Goal: Information Seeking & Learning: Compare options

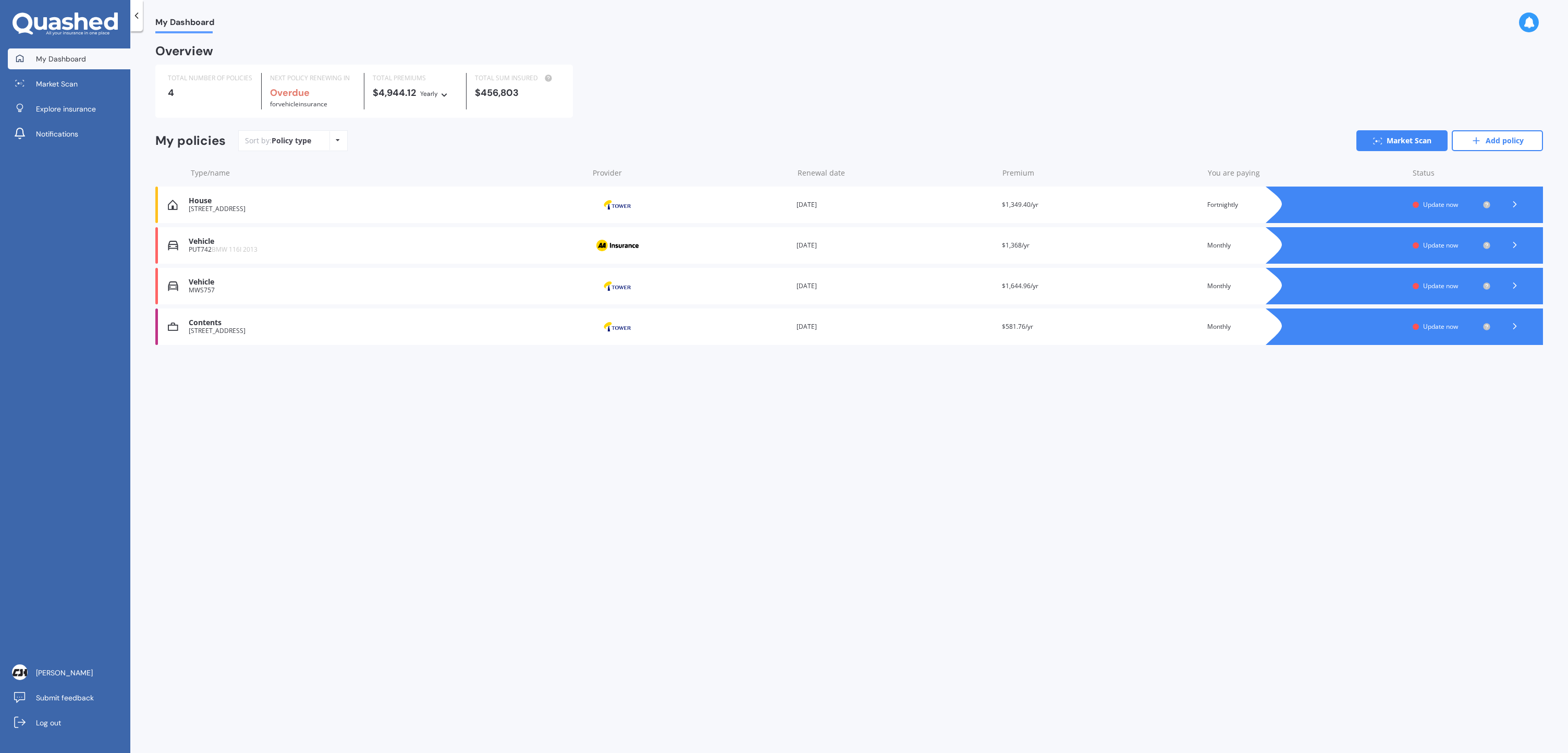
drag, startPoint x: 1437, startPoint y: 66, endPoint x: 1459, endPoint y: 102, distance: 42.2
click at [1438, 67] on div "TOTAL NUMBER OF POLICIES 4 NEXT POLICY RENEWING IN Overdue for Vehicle insuranc…" at bounding box center [849, 91] width 1388 height 53
click at [1410, 138] on link "Market Scan" at bounding box center [1402, 141] width 91 height 21
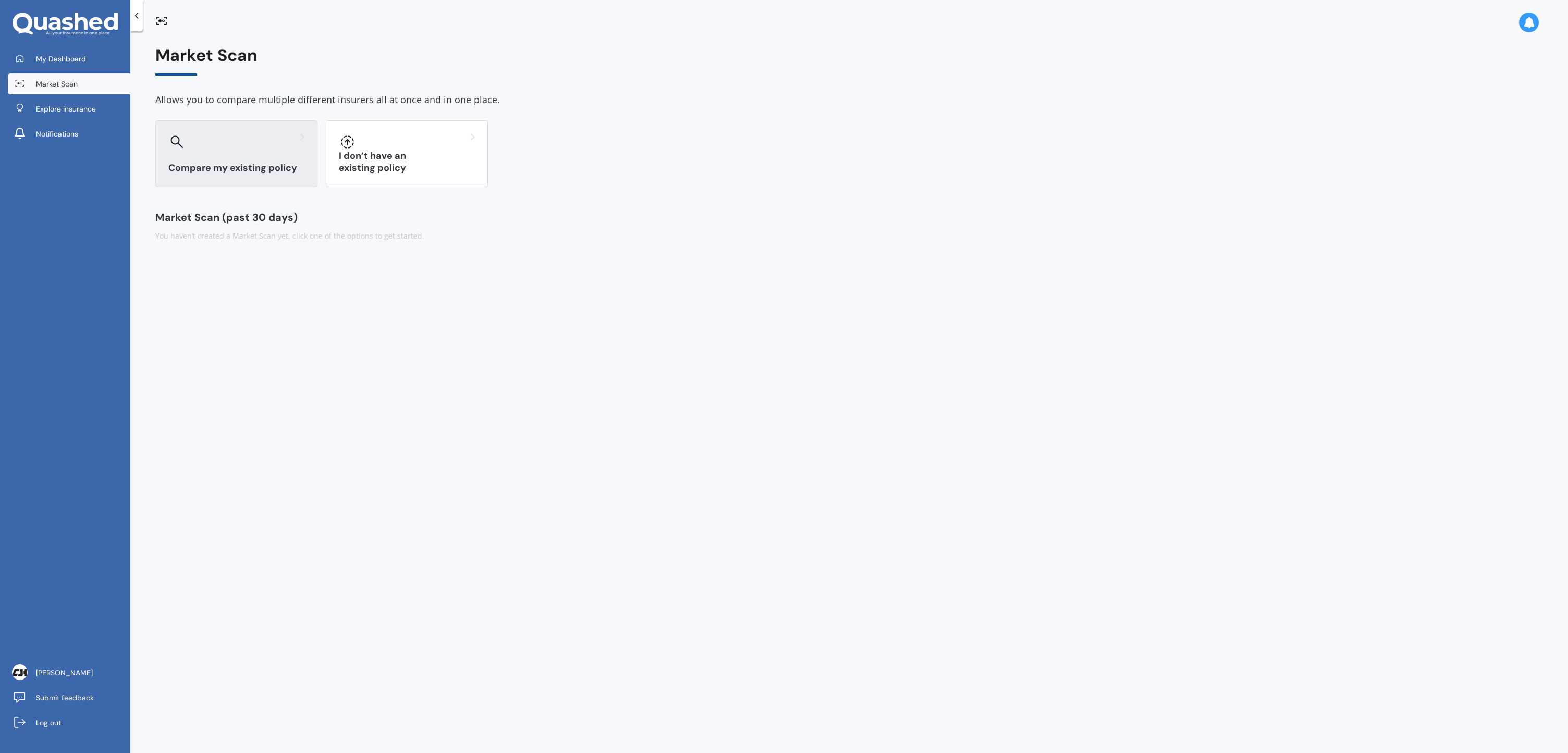
click at [236, 150] on div "Compare my existing policy" at bounding box center [236, 154] width 162 height 67
